Goal: Information Seeking & Learning: Learn about a topic

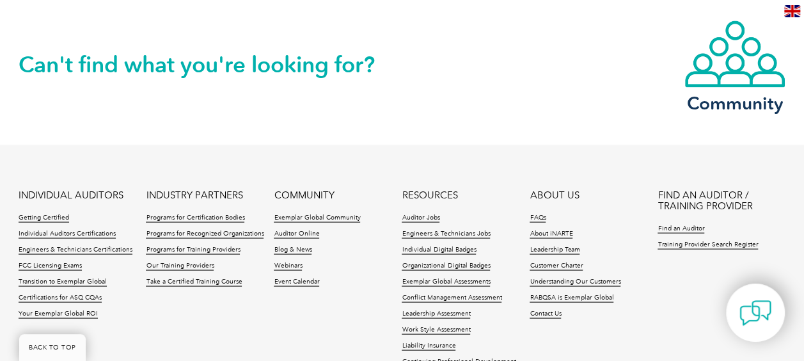
scroll to position [1166, 0]
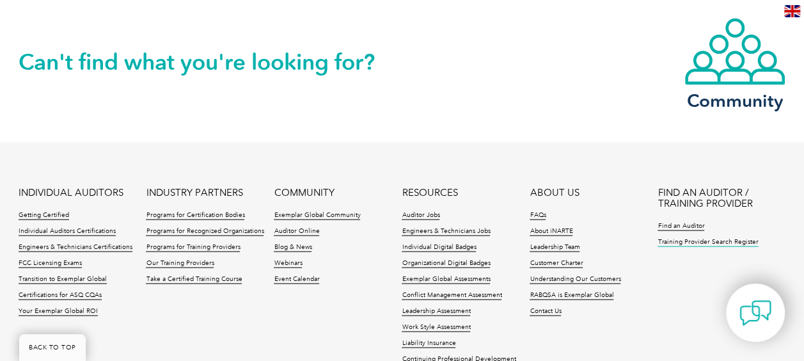
click at [721, 241] on link "Training Provider Search Register" at bounding box center [708, 241] width 100 height 9
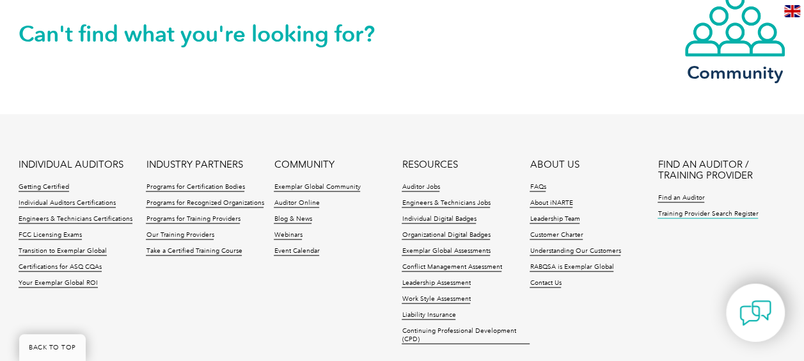
scroll to position [1196, 0]
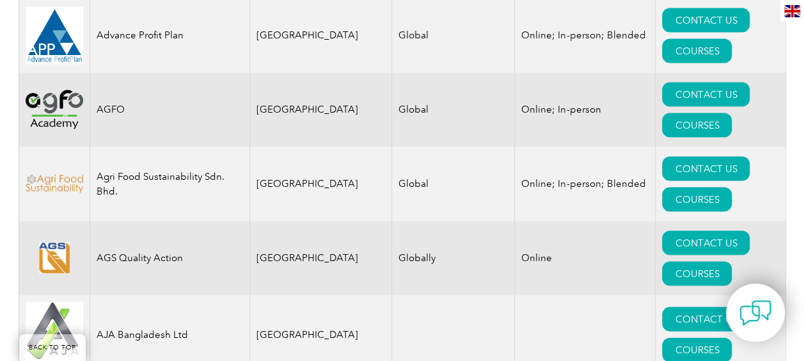
scroll to position [1192, 0]
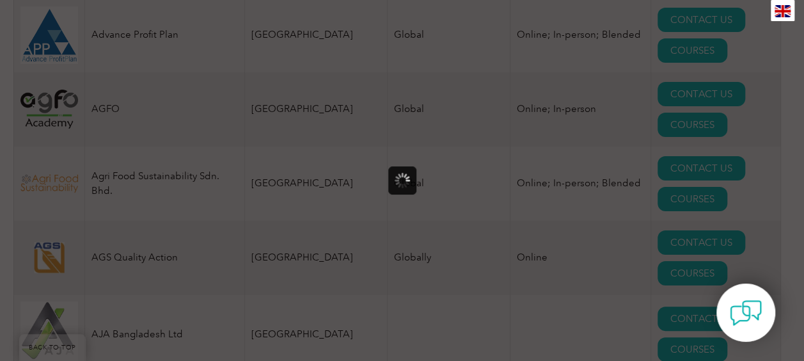
click at [722, 201] on div at bounding box center [402, 180] width 804 height 361
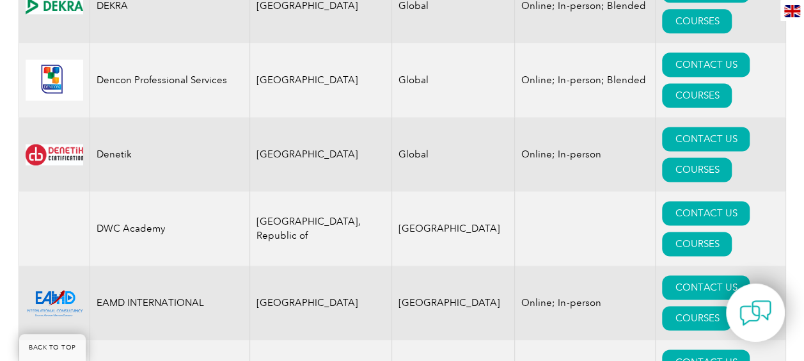
scroll to position [5673, 0]
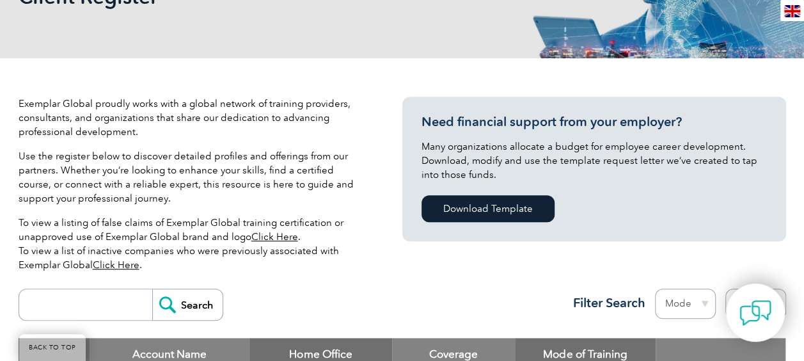
scroll to position [0, 0]
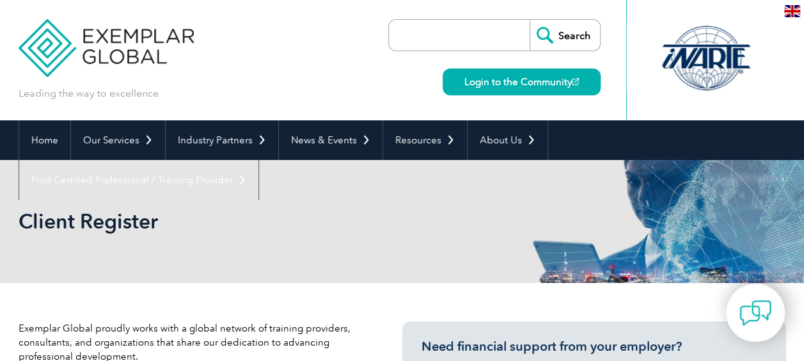
click at [404, 24] on input "search" at bounding box center [463, 35] width 134 height 31
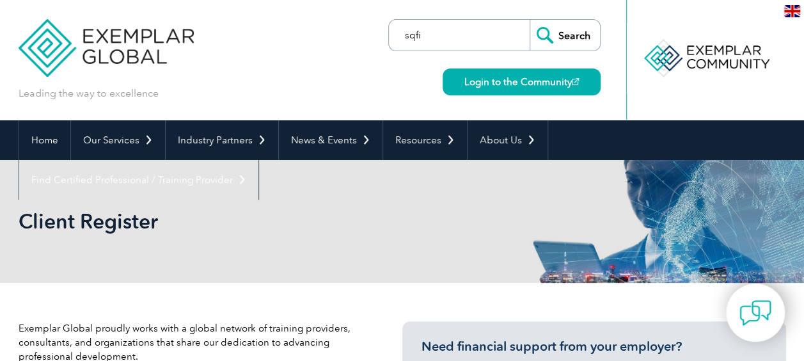
type input "sqfi"
click at [530, 20] on input "Search" at bounding box center [565, 35] width 70 height 31
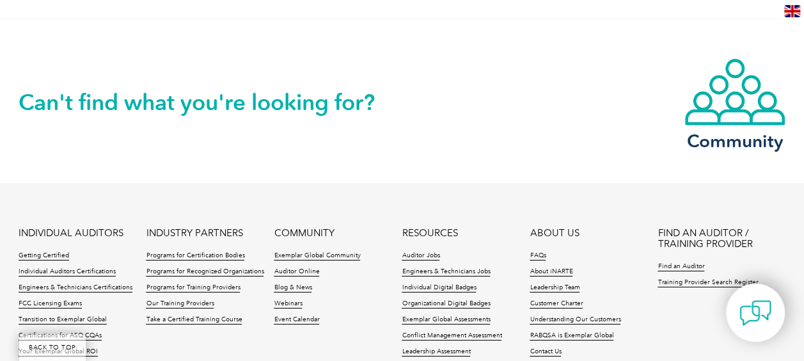
scroll to position [2172, 0]
click at [686, 271] on link "Find an Auditor" at bounding box center [681, 266] width 47 height 9
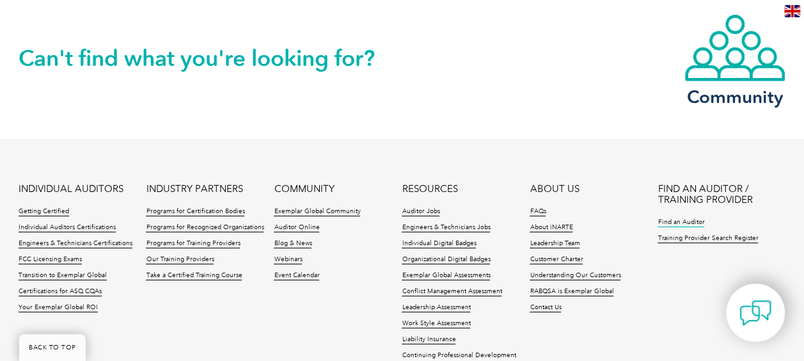
scroll to position [2217, 0]
